Goal: Use online tool/utility: Utilize a website feature to perform a specific function

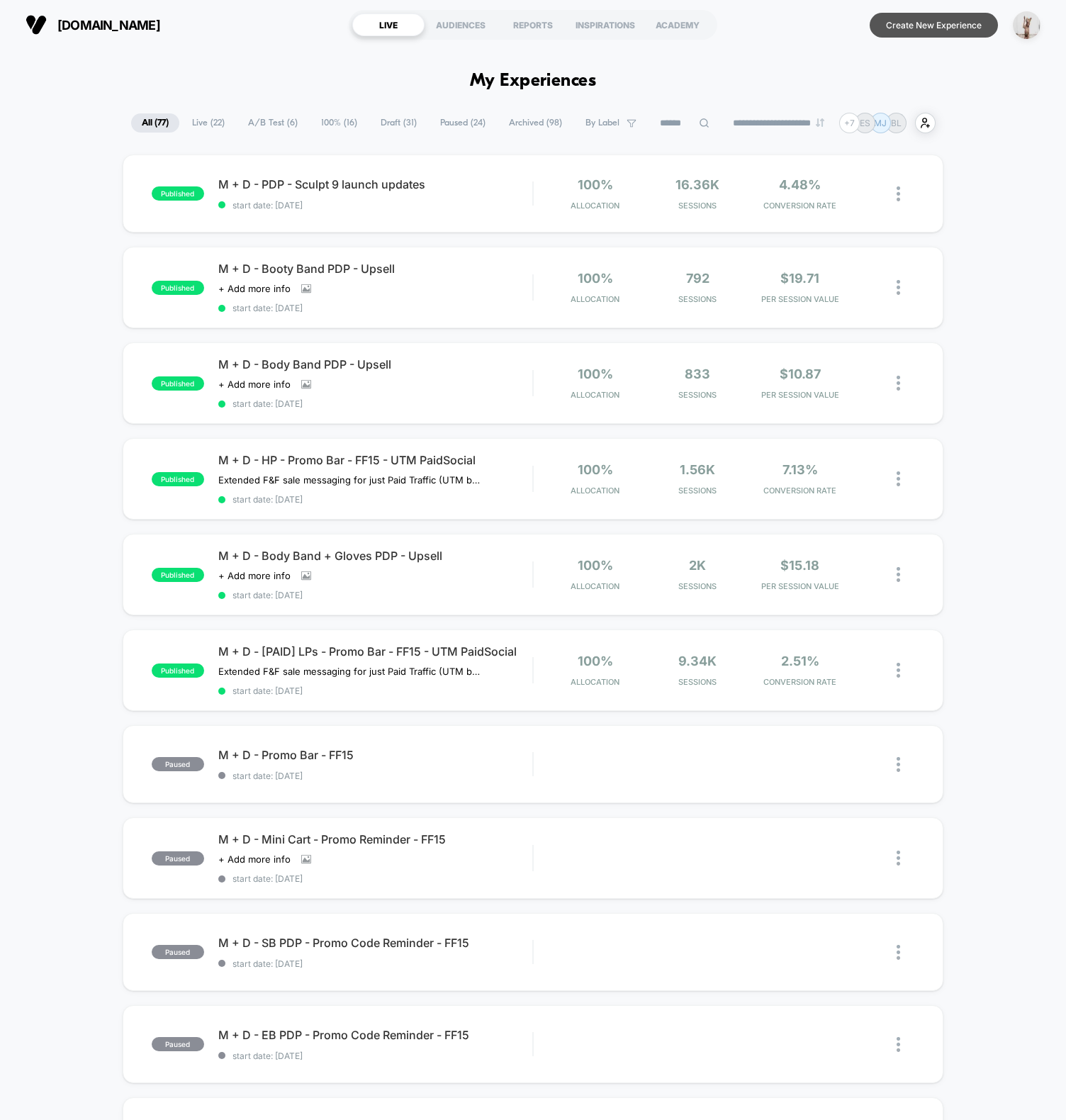
click at [936, 18] on button "Create New Experience" at bounding box center [933, 25] width 128 height 25
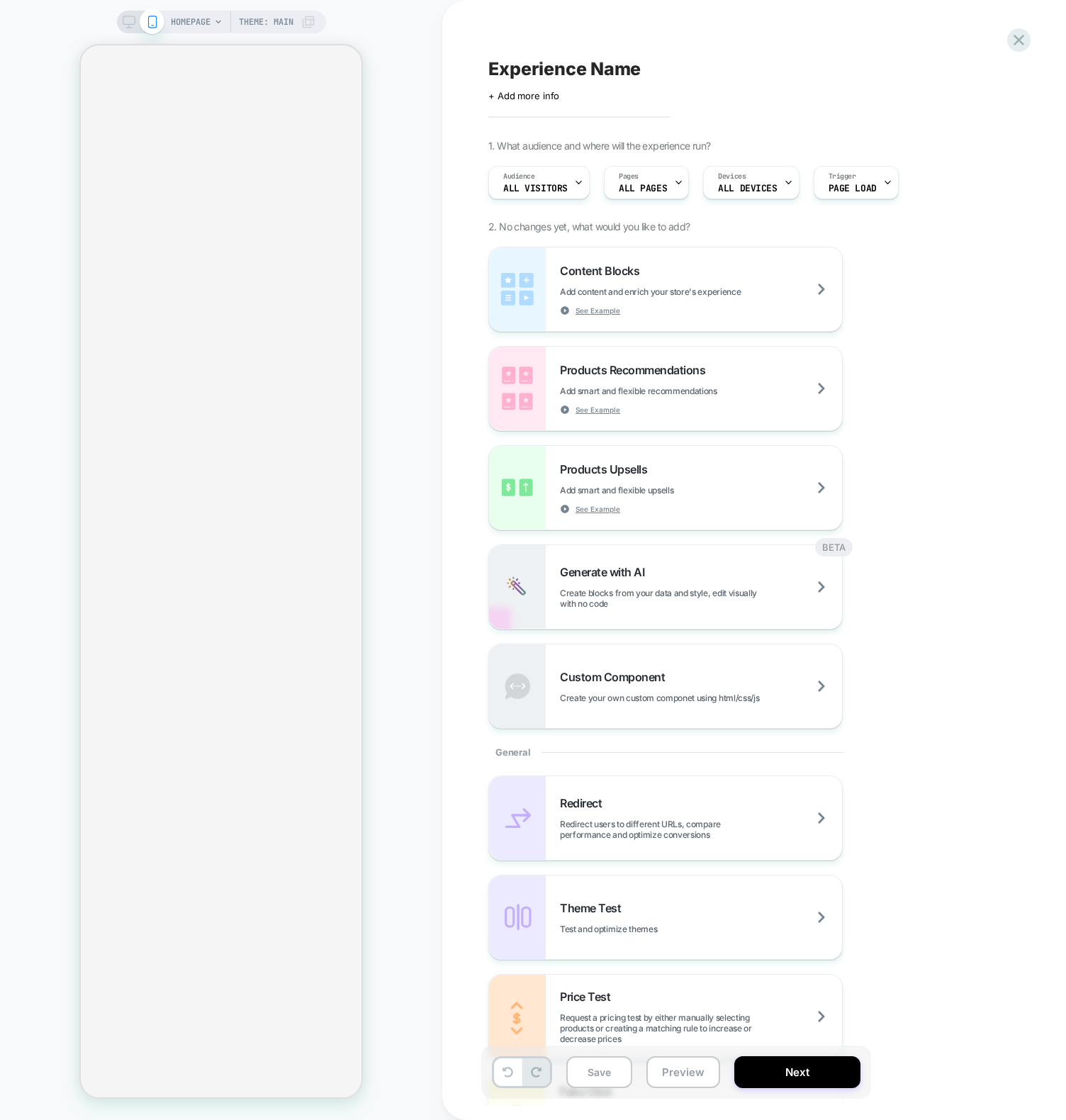
click at [385, 264] on div "HOMEPAGE Theme: MAIN" at bounding box center [221, 560] width 442 height 1092
